Goal: Task Accomplishment & Management: Manage account settings

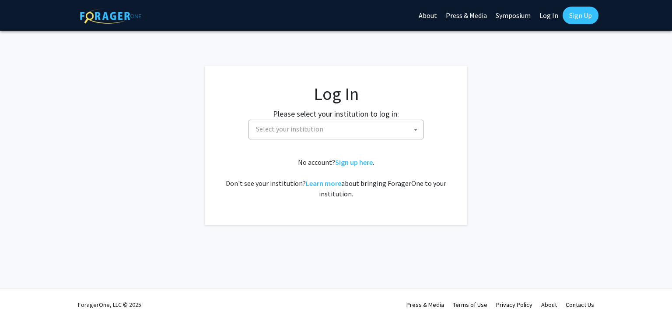
click at [347, 132] on span "Select your institution" at bounding box center [338, 129] width 171 height 18
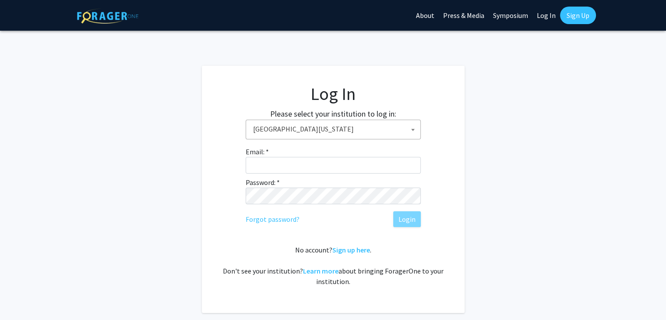
drag, startPoint x: 303, startPoint y: 215, endPoint x: 278, endPoint y: 151, distance: 68.0
click at [278, 151] on div "Email: * Password: * Forgot password? Login" at bounding box center [333, 186] width 175 height 81
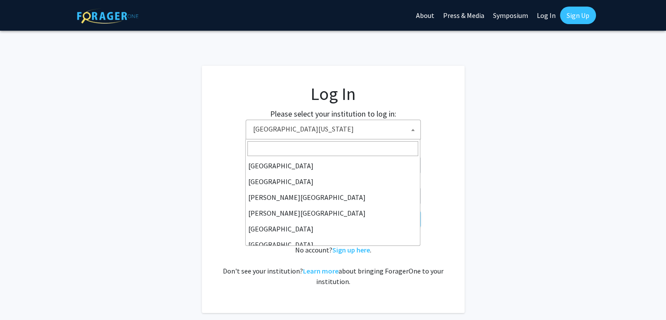
click at [295, 133] on span "University of Georgia" at bounding box center [335, 129] width 171 height 18
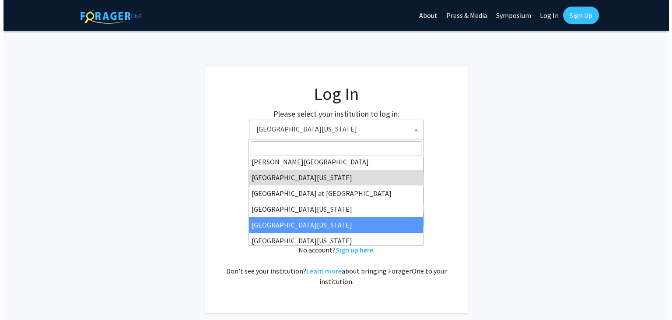
scroll to position [306, 0]
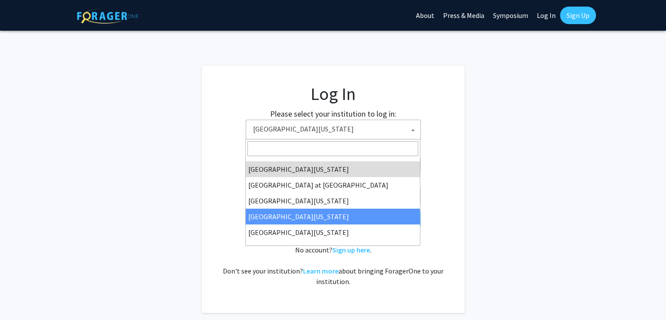
select select "31"
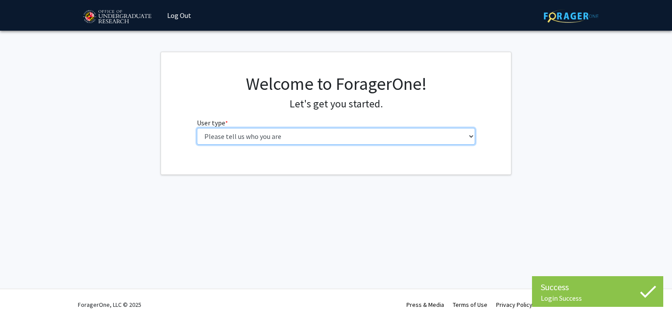
click at [263, 132] on select "Please tell us who you are Undergraduate Student Master's Student Doctoral Cand…" at bounding box center [336, 136] width 279 height 17
select select "1: undergrad"
click at [197, 128] on select "Please tell us who you are Undergraduate Student Master's Student Doctoral Cand…" at bounding box center [336, 136] width 279 height 17
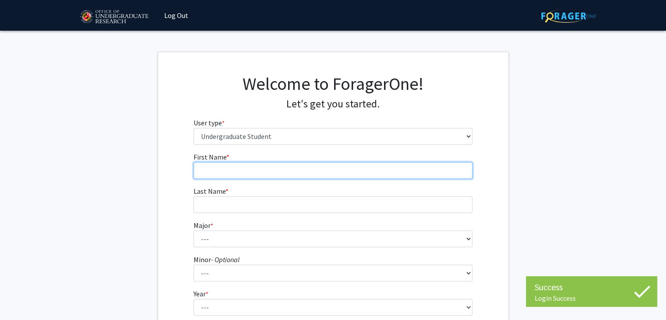
click at [337, 176] on input "First Name * required" at bounding box center [332, 170] width 279 height 17
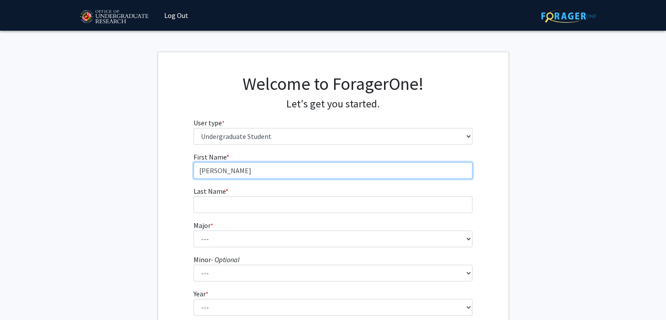
type input "[PERSON_NAME]"
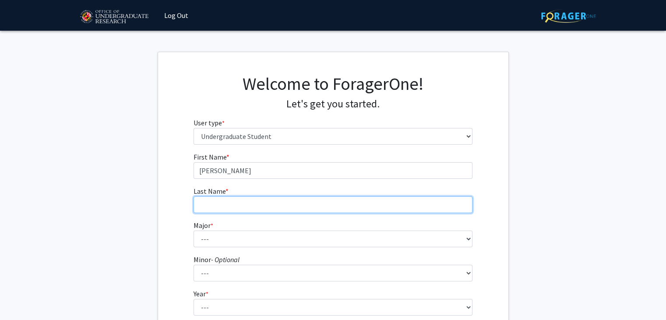
click at [348, 200] on input "Last Name * required" at bounding box center [332, 204] width 279 height 17
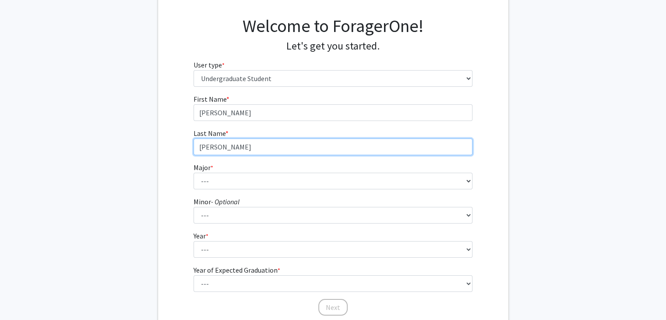
type input "[PERSON_NAME]"
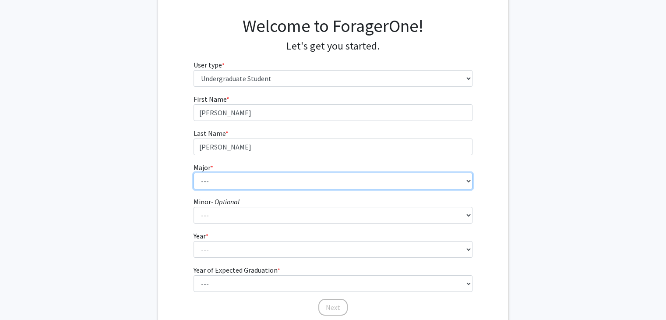
click at [328, 180] on select "--- Accounting Aerospace Engineering African American and Africana Studies Agri…" at bounding box center [332, 180] width 279 height 17
select select "17: 2318"
click at [193, 172] on select "--- Accounting Aerospace Engineering African American and Africana Studies Agri…" at bounding box center [332, 180] width 279 height 17
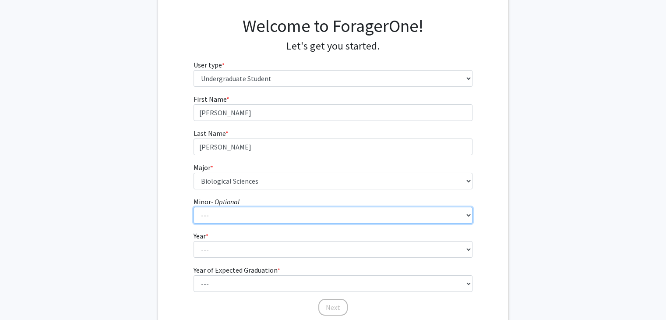
click at [242, 211] on select "--- Actuarial Mathematics Advanced Cybersecurity Experience for Students Africa…" at bounding box center [332, 215] width 279 height 17
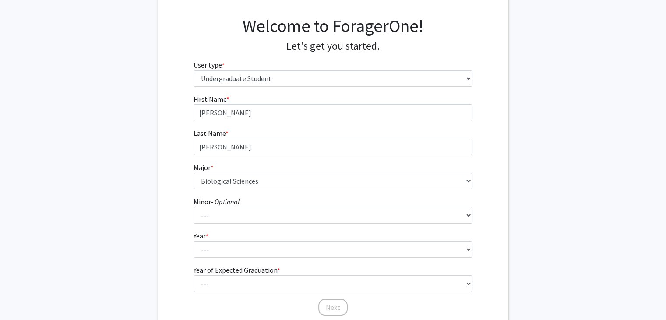
click at [185, 208] on div "First Name * required [PERSON_NAME] Last Name * required [PERSON_NAME] * requir…" at bounding box center [333, 205] width 350 height 222
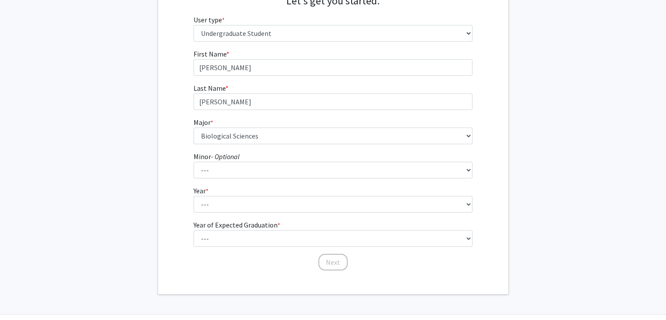
scroll to position [103, 0]
click at [214, 190] on fg-select "Year * required --- First-year Sophomore Junior Senior Postbaccalaureate Certif…" at bounding box center [332, 198] width 279 height 27
click at [231, 205] on select "--- First-year Sophomore Junior Senior Postbaccalaureate Certificate" at bounding box center [332, 203] width 279 height 17
select select "1: first-year"
click at [193, 195] on select "--- First-year Sophomore Junior Senior Postbaccalaureate Certificate" at bounding box center [332, 203] width 279 height 17
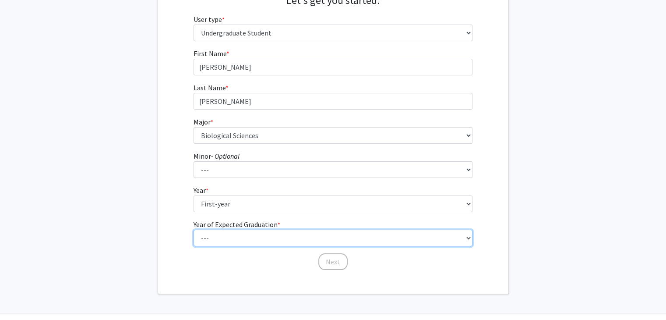
click at [240, 234] on select "--- 2025 2026 2027 2028 2029 2030 2031 2032 2033 2034" at bounding box center [332, 237] width 279 height 17
select select "5: 2029"
click at [193, 229] on select "--- 2025 2026 2027 2028 2029 2030 2031 2032 2033 2034" at bounding box center [332, 237] width 279 height 17
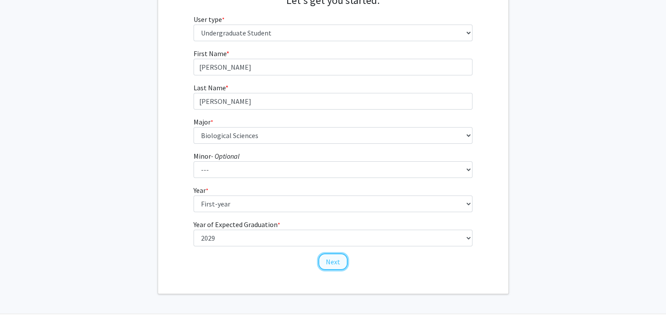
click at [338, 264] on button "Next" at bounding box center [332, 261] width 29 height 17
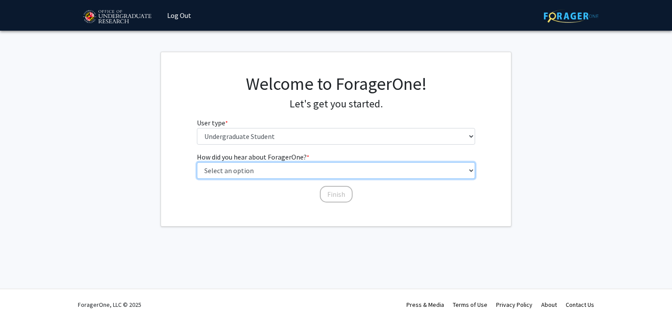
click at [342, 178] on select "Select an option Peer/student recommendation Faculty/staff recommendation Unive…" at bounding box center [336, 170] width 279 height 17
select select "2: faculty_recommendation"
click at [197, 162] on select "Select an option Peer/student recommendation Faculty/staff recommendation Unive…" at bounding box center [336, 170] width 279 height 17
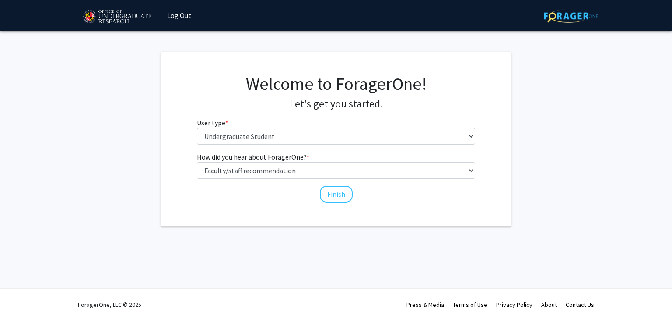
click at [337, 179] on div "How did you hear about ForagerOne? * required Select an option Peer/student rec…" at bounding box center [336, 172] width 279 height 43
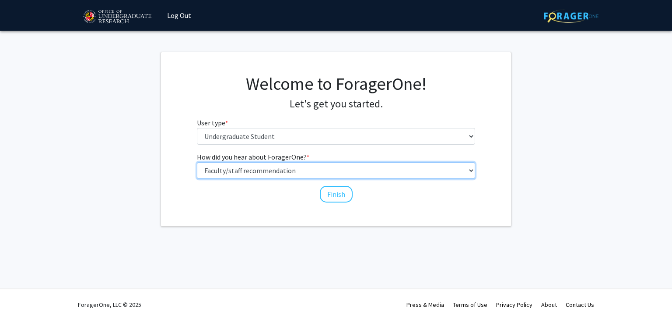
click at [340, 175] on select "Select an option Peer/student recommendation Faculty/staff recommendation Unive…" at bounding box center [336, 170] width 279 height 17
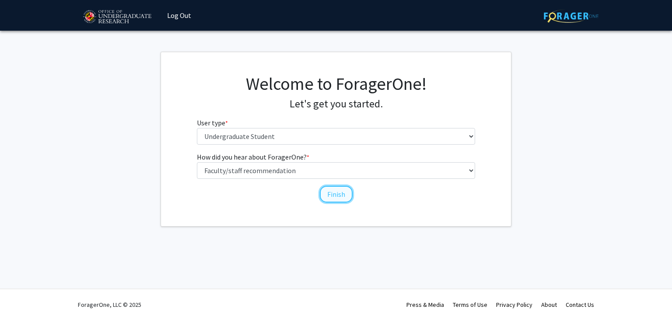
click at [322, 191] on button "Finish" at bounding box center [336, 194] width 33 height 17
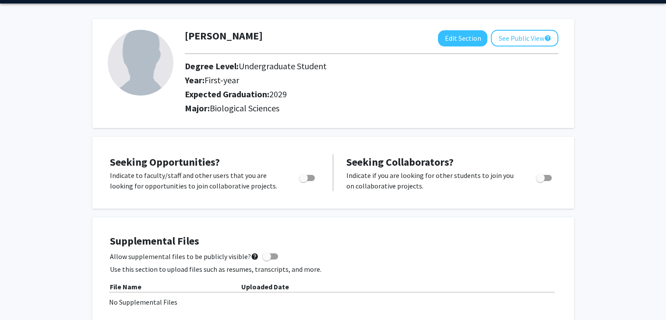
scroll to position [44, 0]
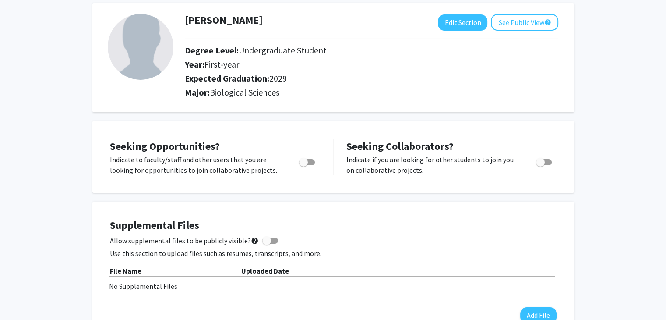
click at [299, 158] on span "Toggle" at bounding box center [303, 162] width 9 height 9
click at [303, 165] on input "Are you actively seeking opportunities?" at bounding box center [303, 165] width 0 height 0
checkbox input "true"
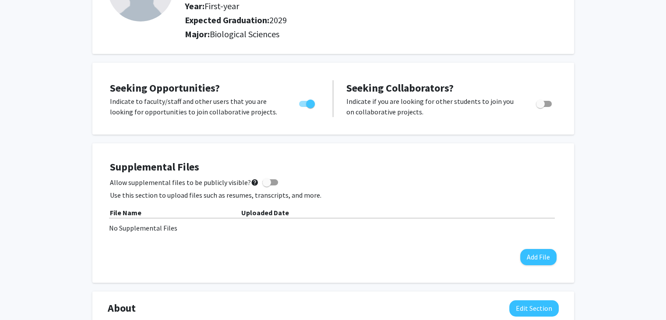
scroll to position [0, 0]
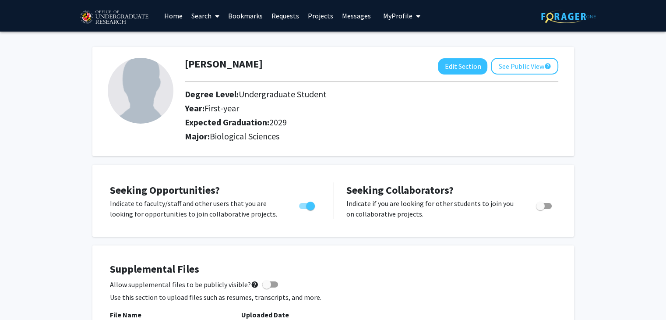
click at [207, 18] on link "Search" at bounding box center [205, 15] width 37 height 31
click at [217, 53] on span "Students" at bounding box center [213, 58] width 53 height 18
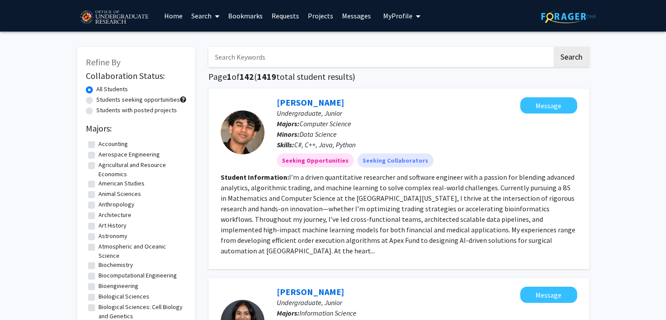
click at [321, 18] on link "Projects" at bounding box center [320, 15] width 34 height 31
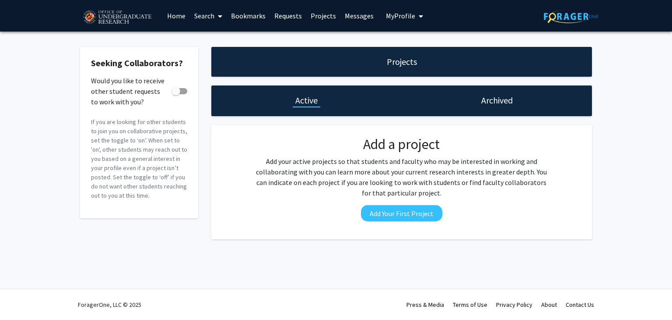
click at [200, 14] on link "Search" at bounding box center [208, 15] width 37 height 31
click at [208, 39] on span "Faculty/Staff" at bounding box center [222, 41] width 64 height 18
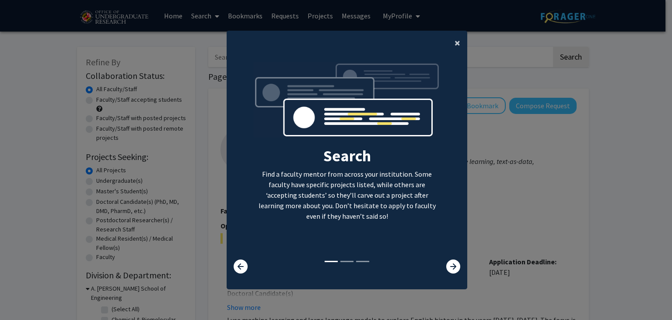
click at [456, 44] on span "×" at bounding box center [458, 43] width 6 height 14
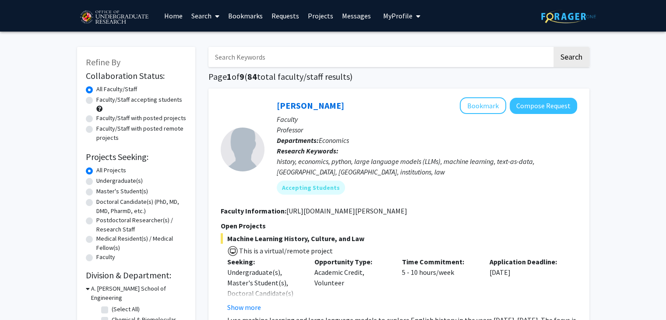
click at [168, 18] on link "Home" at bounding box center [173, 15] width 27 height 31
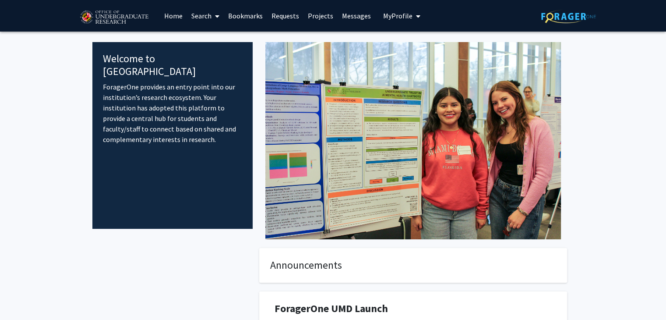
click at [633, 116] on fg-internal-home-page "Welcome to ForagerOne ForagerOne provides an entry point into our institution’s…" at bounding box center [333, 233] width 666 height 402
click at [383, 15] on span "My Profile" at bounding box center [397, 15] width 29 height 9
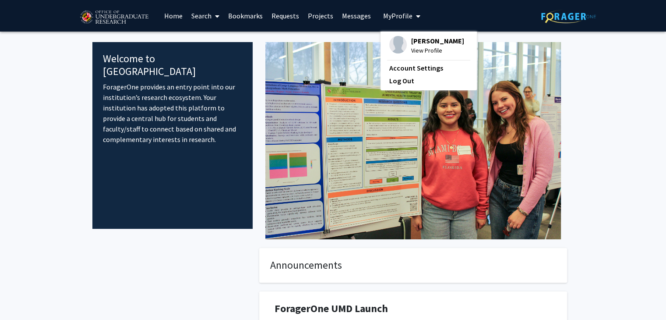
click at [416, 42] on span "[PERSON_NAME]" at bounding box center [437, 41] width 53 height 10
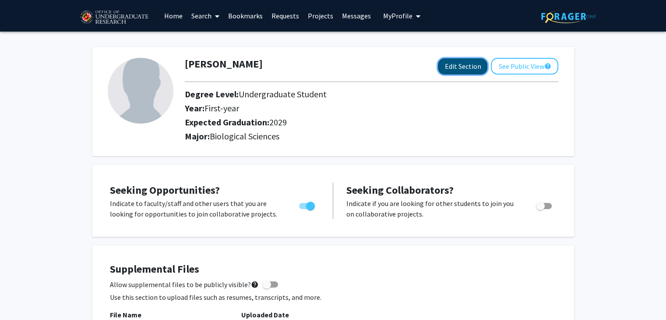
click at [482, 64] on button "Edit Section" at bounding box center [462, 66] width 49 height 16
select select "first-year"
select select "2029"
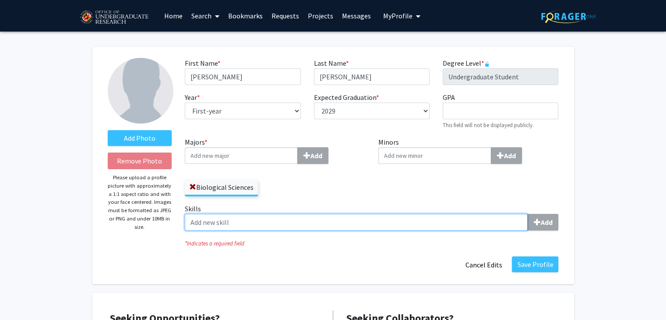
click at [211, 221] on input "Skills Add" at bounding box center [356, 222] width 343 height 17
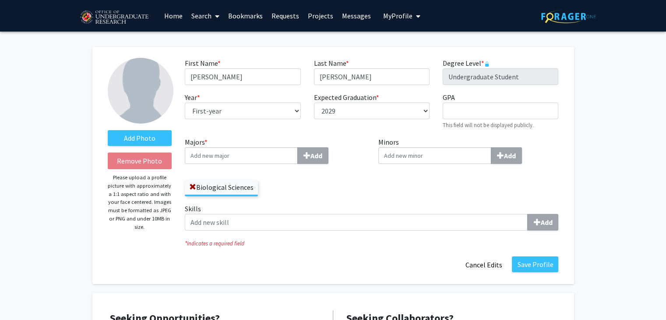
click at [227, 206] on label "Skills Add" at bounding box center [371, 216] width 373 height 27
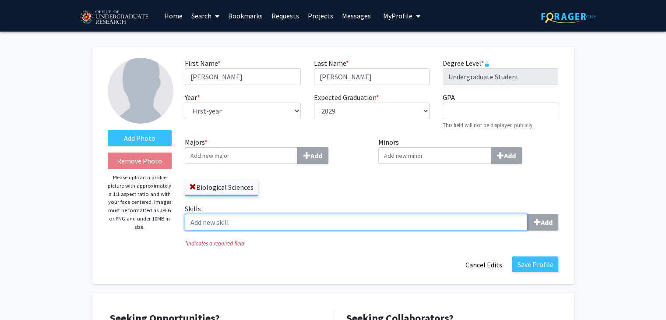
click at [227, 214] on input "Skills Add" at bounding box center [356, 222] width 343 height 17
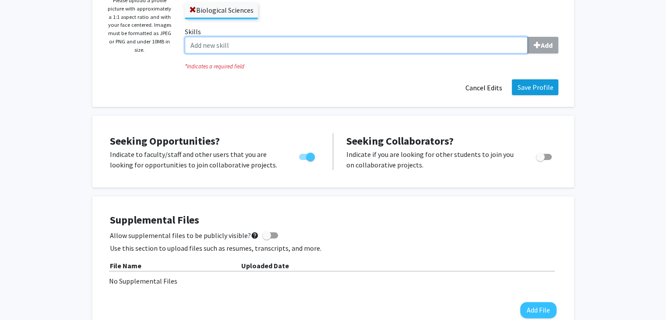
scroll to position [175, 0]
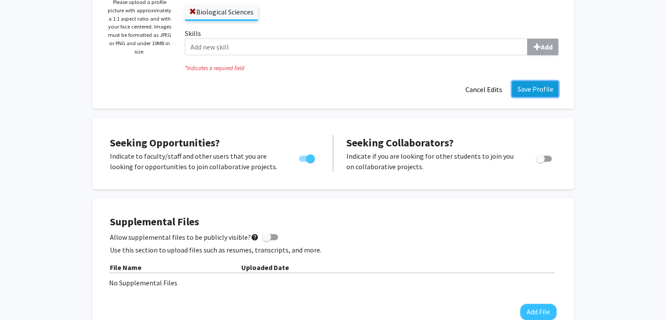
click at [525, 93] on button "Save Profile" at bounding box center [535, 89] width 46 height 16
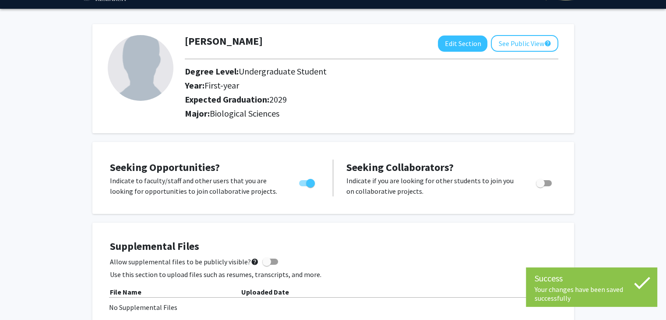
scroll to position [0, 0]
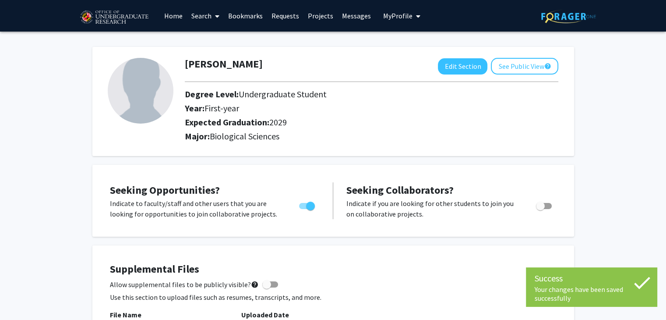
click at [299, 215] on div at bounding box center [307, 208] width 37 height 21
click at [302, 206] on span "Toggle" at bounding box center [307, 206] width 16 height 6
click at [303, 209] on input "Are you actively seeking opportunities?" at bounding box center [303, 209] width 0 height 0
checkbox input "false"
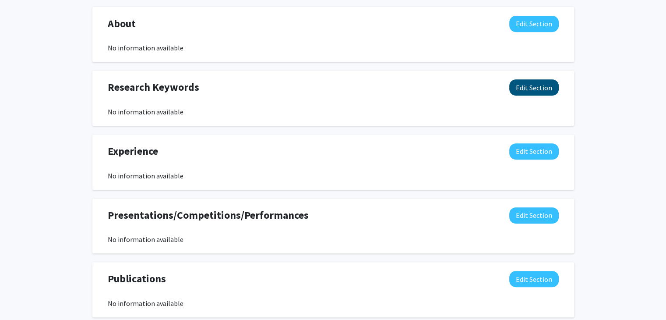
scroll to position [394, 0]
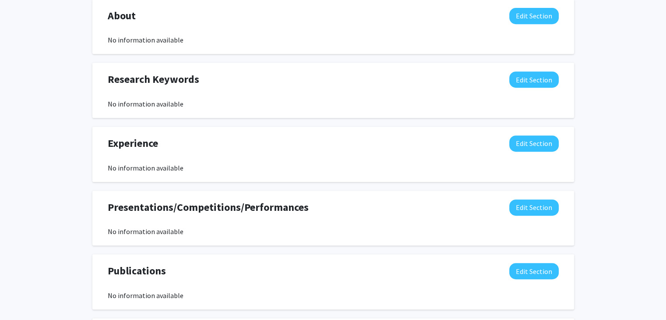
click at [545, 152] on div "Experience Edit Section" at bounding box center [333, 145] width 464 height 20
click at [548, 144] on button "Edit Section" at bounding box center [533, 143] width 49 height 16
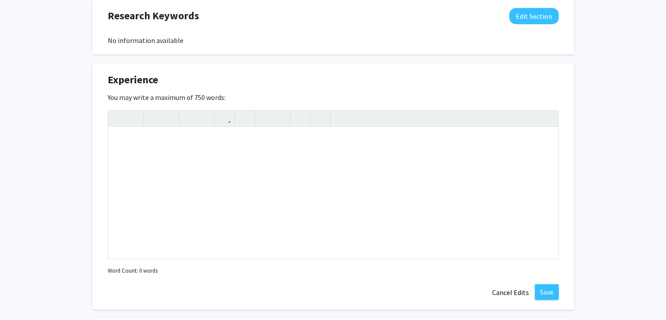
scroll to position [525, 0]
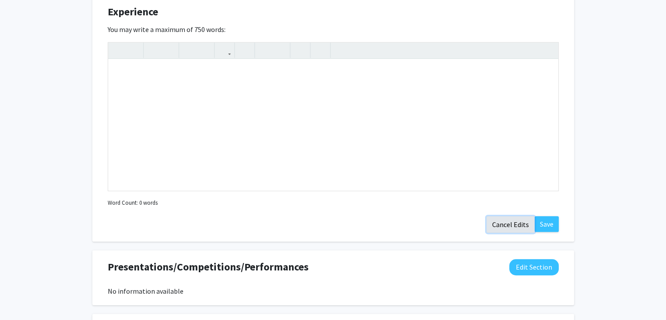
click at [514, 224] on button "Cancel Edits" at bounding box center [510, 224] width 48 height 17
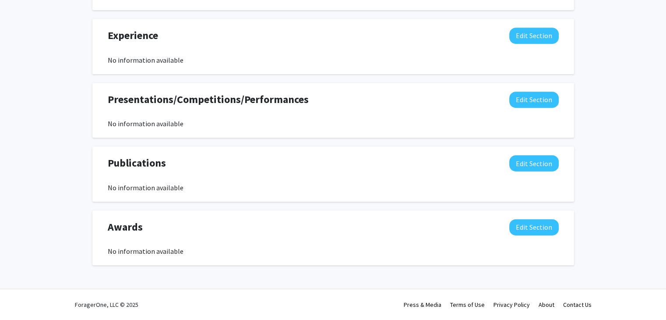
scroll to position [501, 0]
click at [528, 227] on button "Edit Section" at bounding box center [533, 227] width 49 height 16
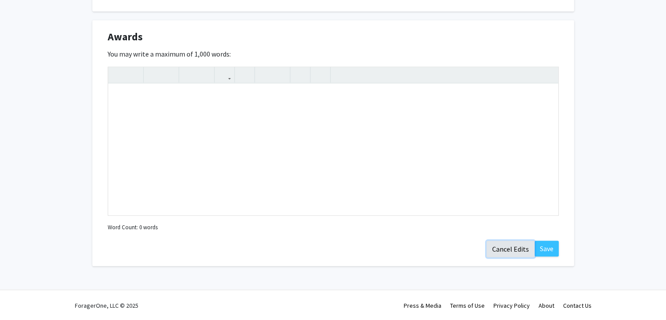
click at [522, 247] on button "Cancel Edits" at bounding box center [510, 248] width 48 height 17
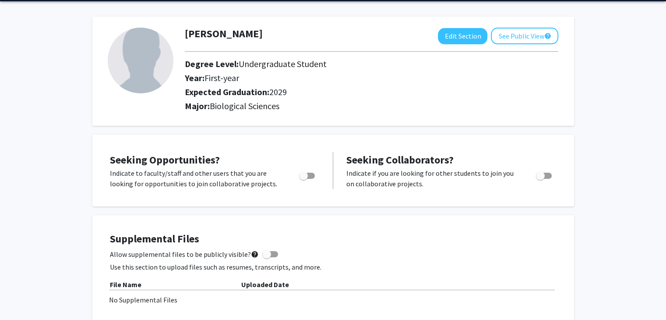
scroll to position [0, 0]
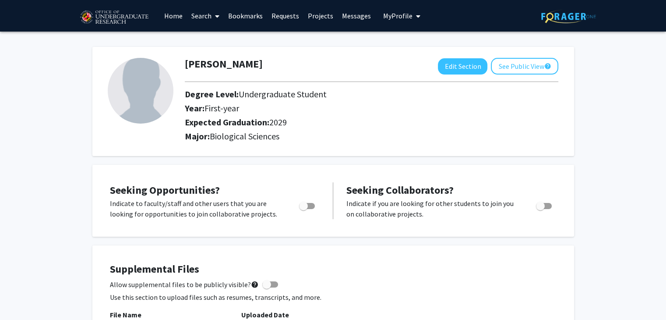
click at [165, 16] on link "Home" at bounding box center [173, 15] width 27 height 31
